Goal: Navigation & Orientation: Find specific page/section

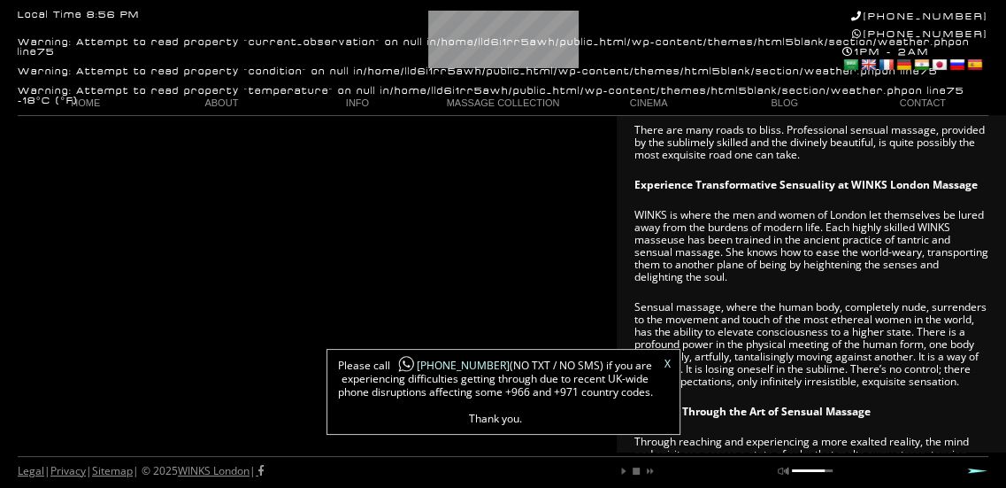
click at [665, 363] on link "X" at bounding box center [668, 363] width 6 height 11
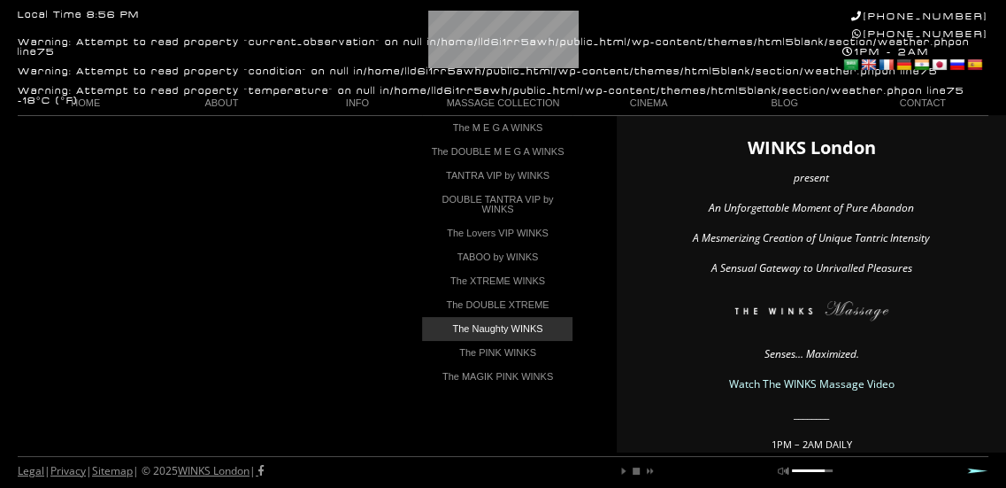
click at [541, 333] on link "The Naughty WINKS" at bounding box center [497, 329] width 150 height 24
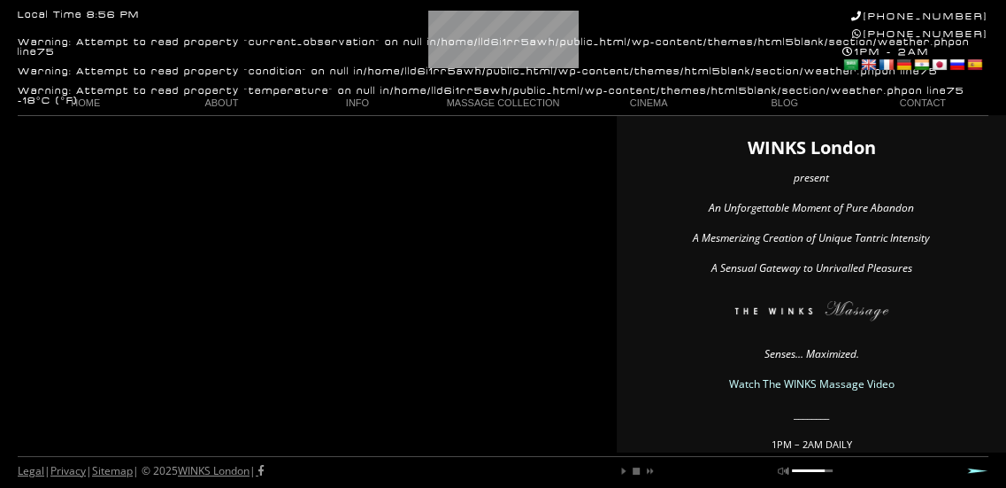
scroll to position [0, 104]
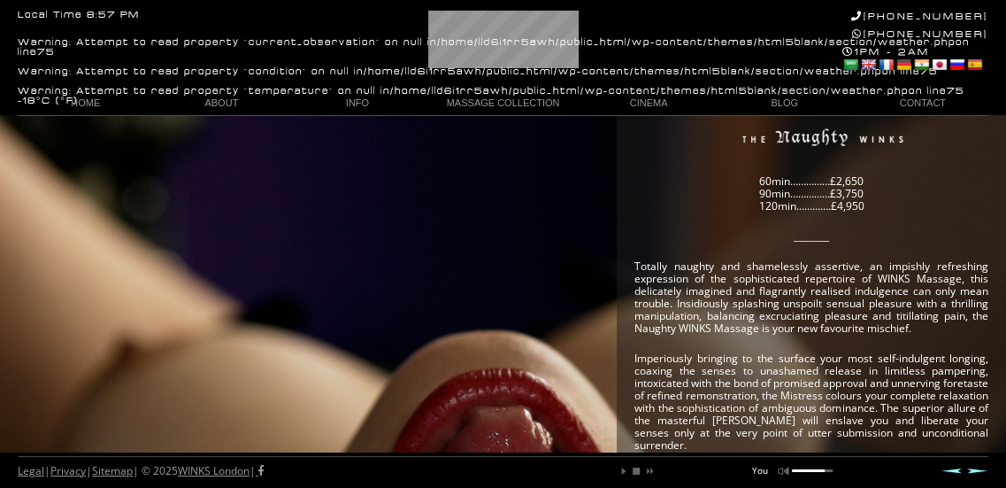
scroll to position [0, 21]
